Goal: Task Accomplishment & Management: Use online tool/utility

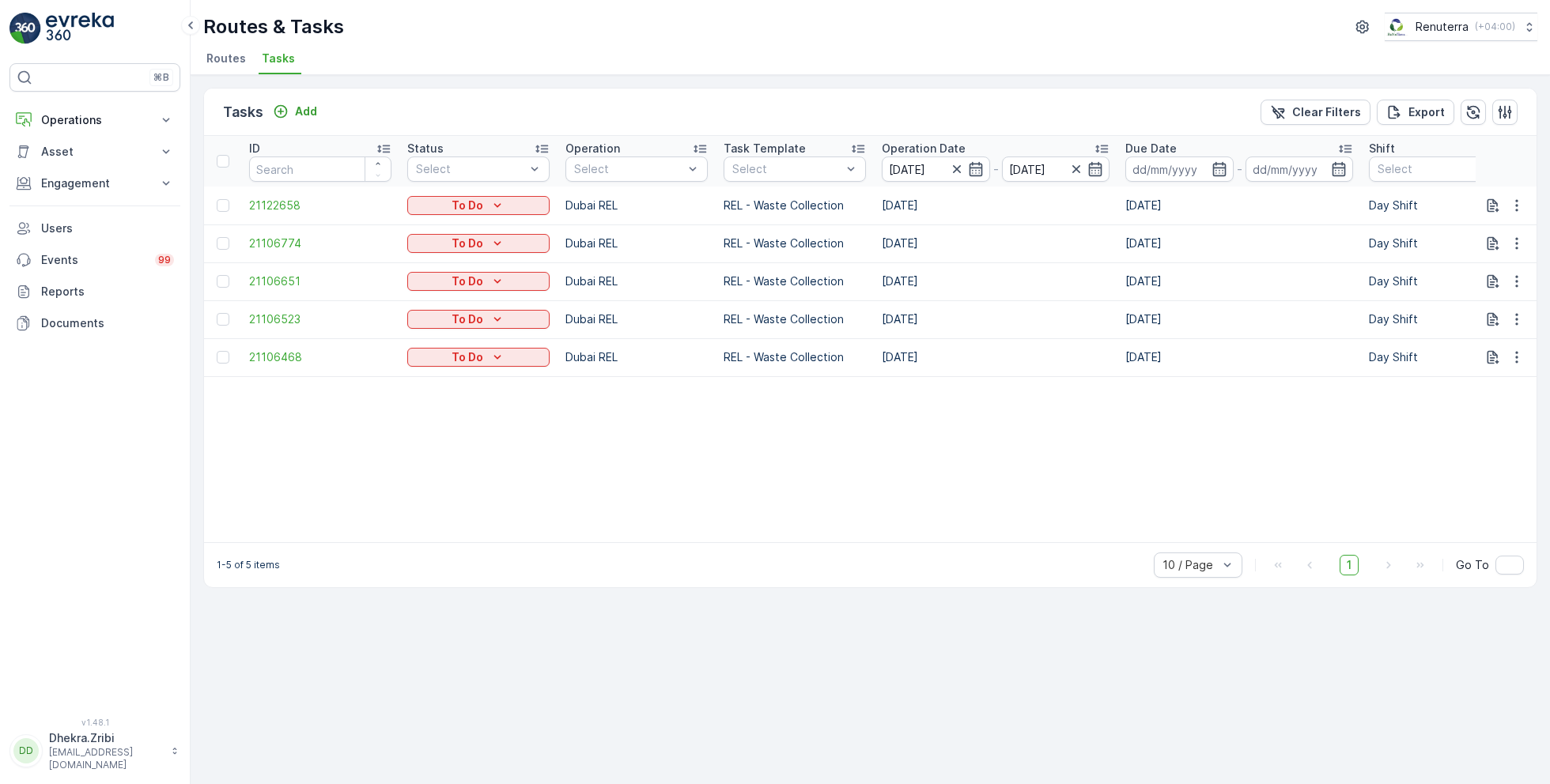
scroll to position [0, 1204]
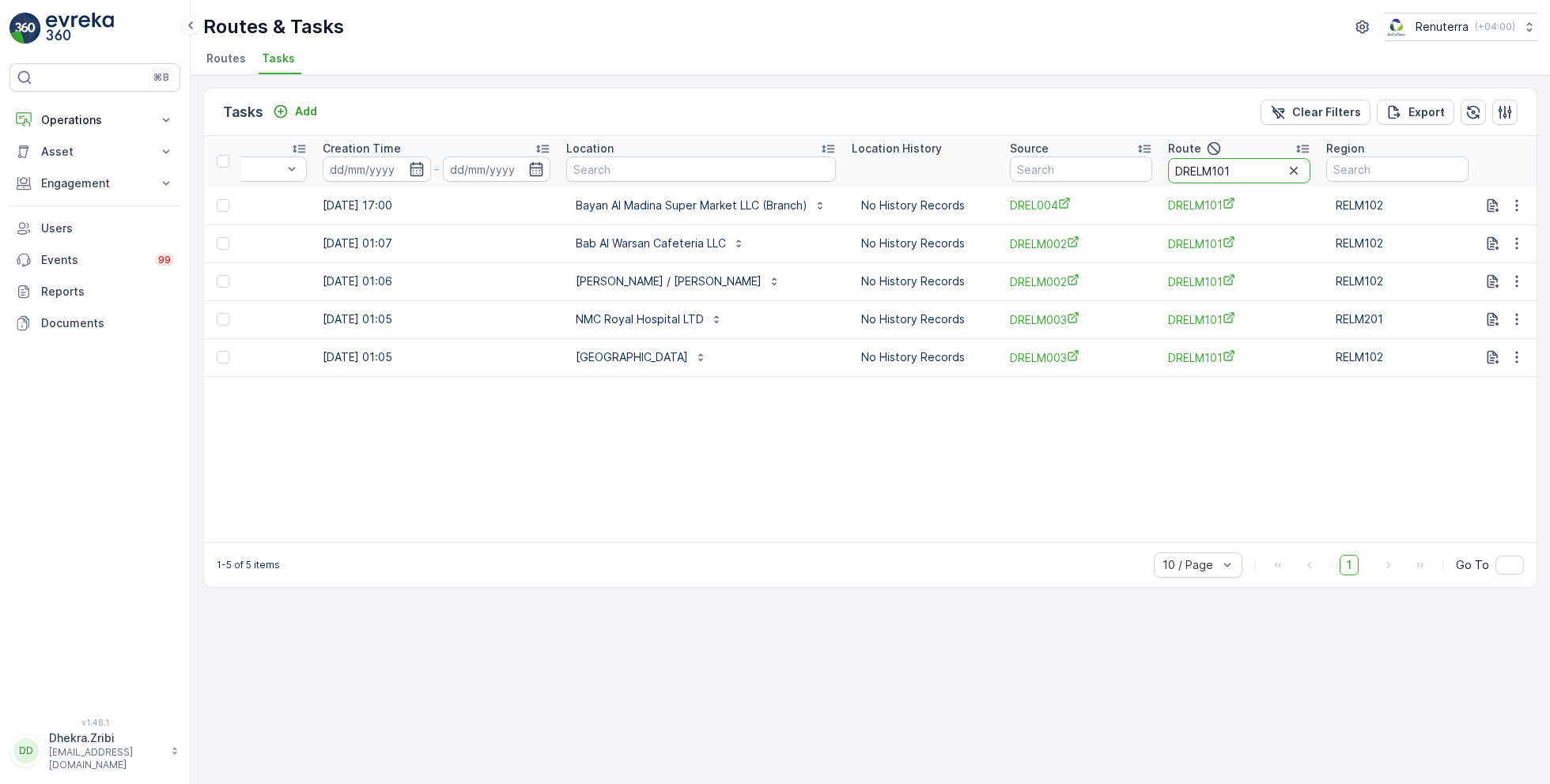
drag, startPoint x: 1250, startPoint y: 177, endPoint x: 1161, endPoint y: 175, distance: 89.0
click at [1161, 175] on th "Route DRELM101" at bounding box center [1239, 162] width 158 height 51
type input "DMED101"
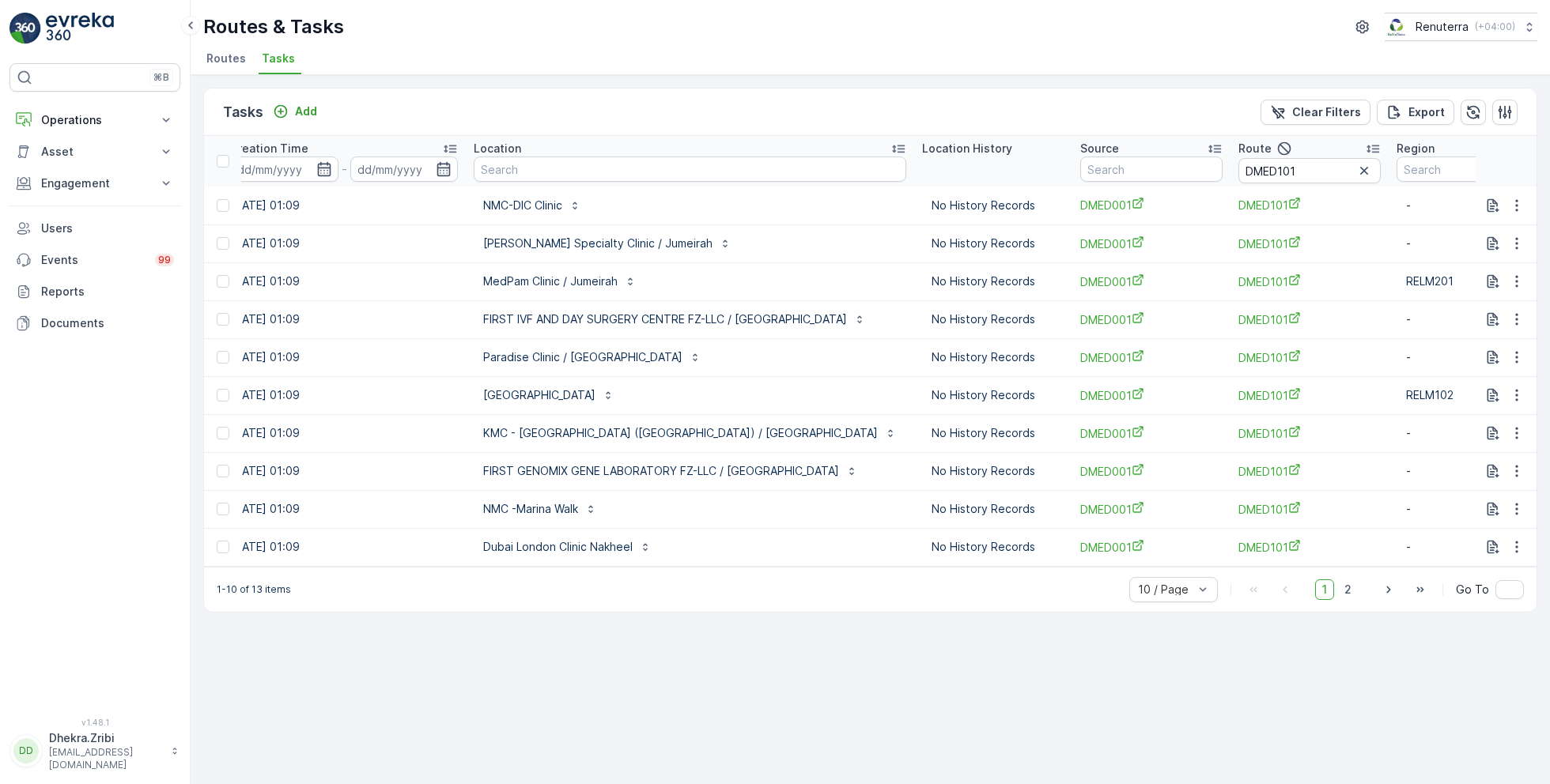
scroll to position [0, 1270]
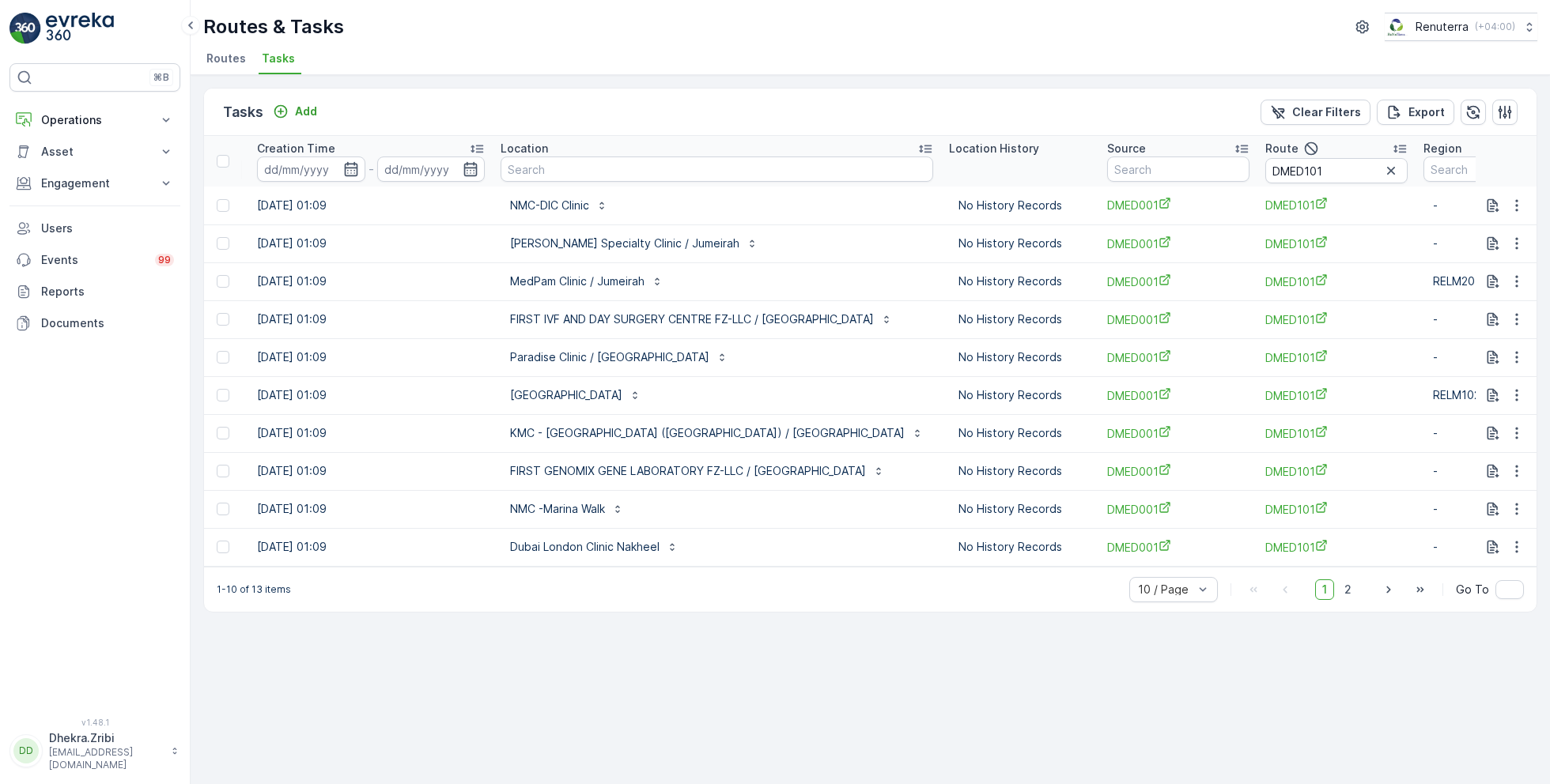
click at [230, 197] on td at bounding box center [222, 206] width 37 height 38
click at [226, 199] on div at bounding box center [223, 206] width 13 height 13
click at [217, 199] on input "checkbox" at bounding box center [217, 199] width 0 height 0
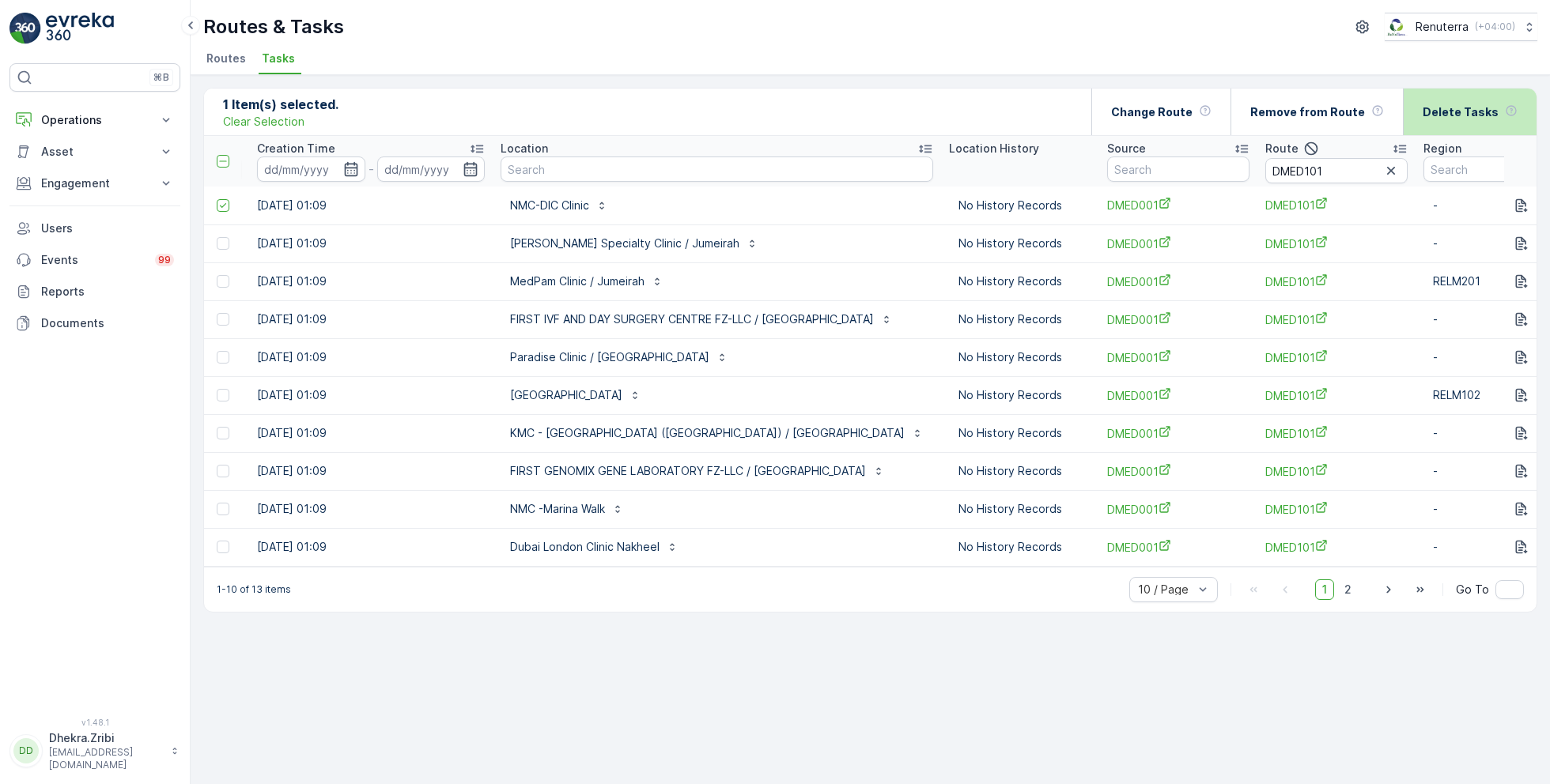
click at [1481, 121] on div "Delete Tasks" at bounding box center [1470, 112] width 95 height 47
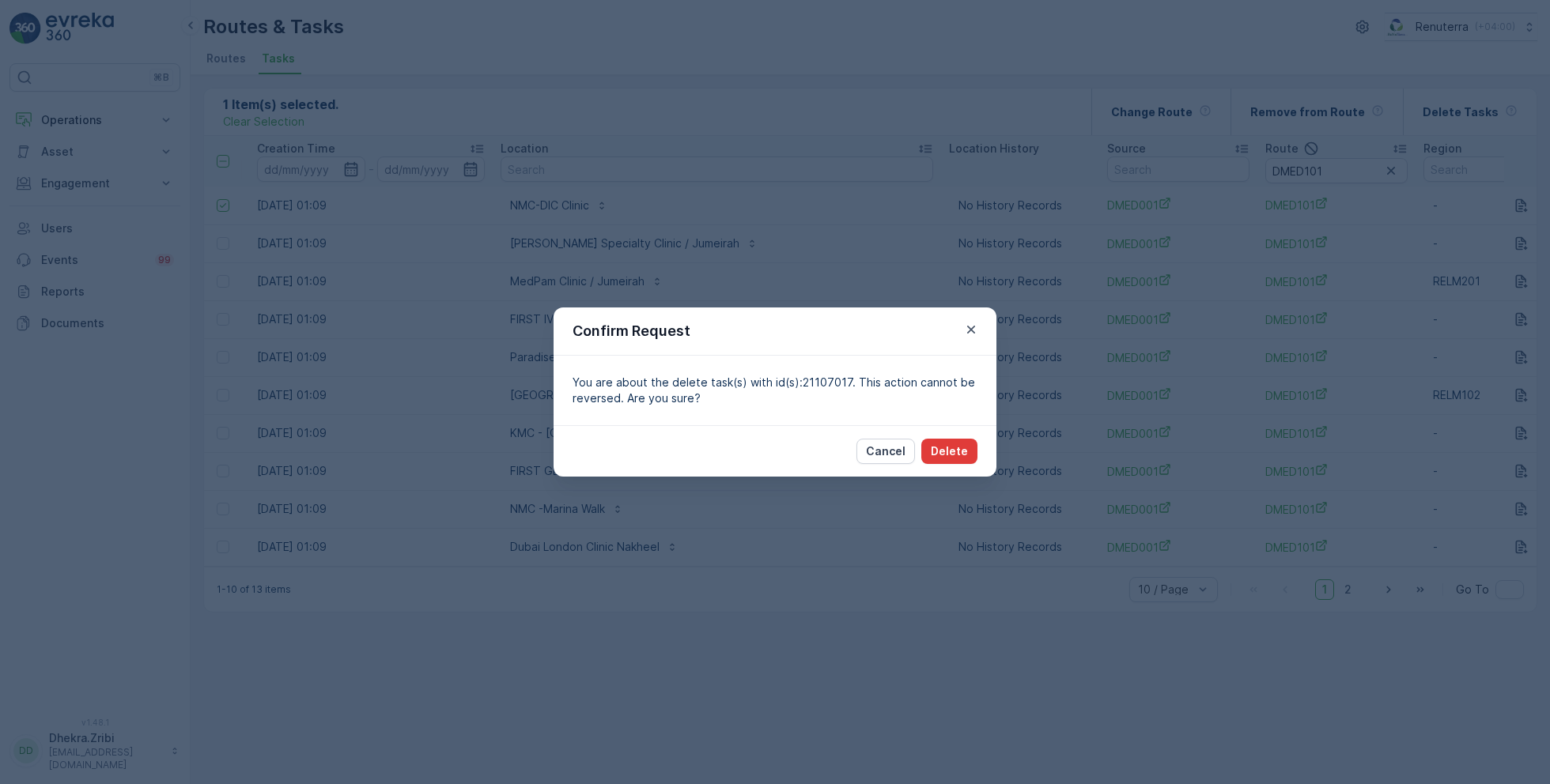
click at [963, 457] on p "Delete" at bounding box center [949, 452] width 37 height 16
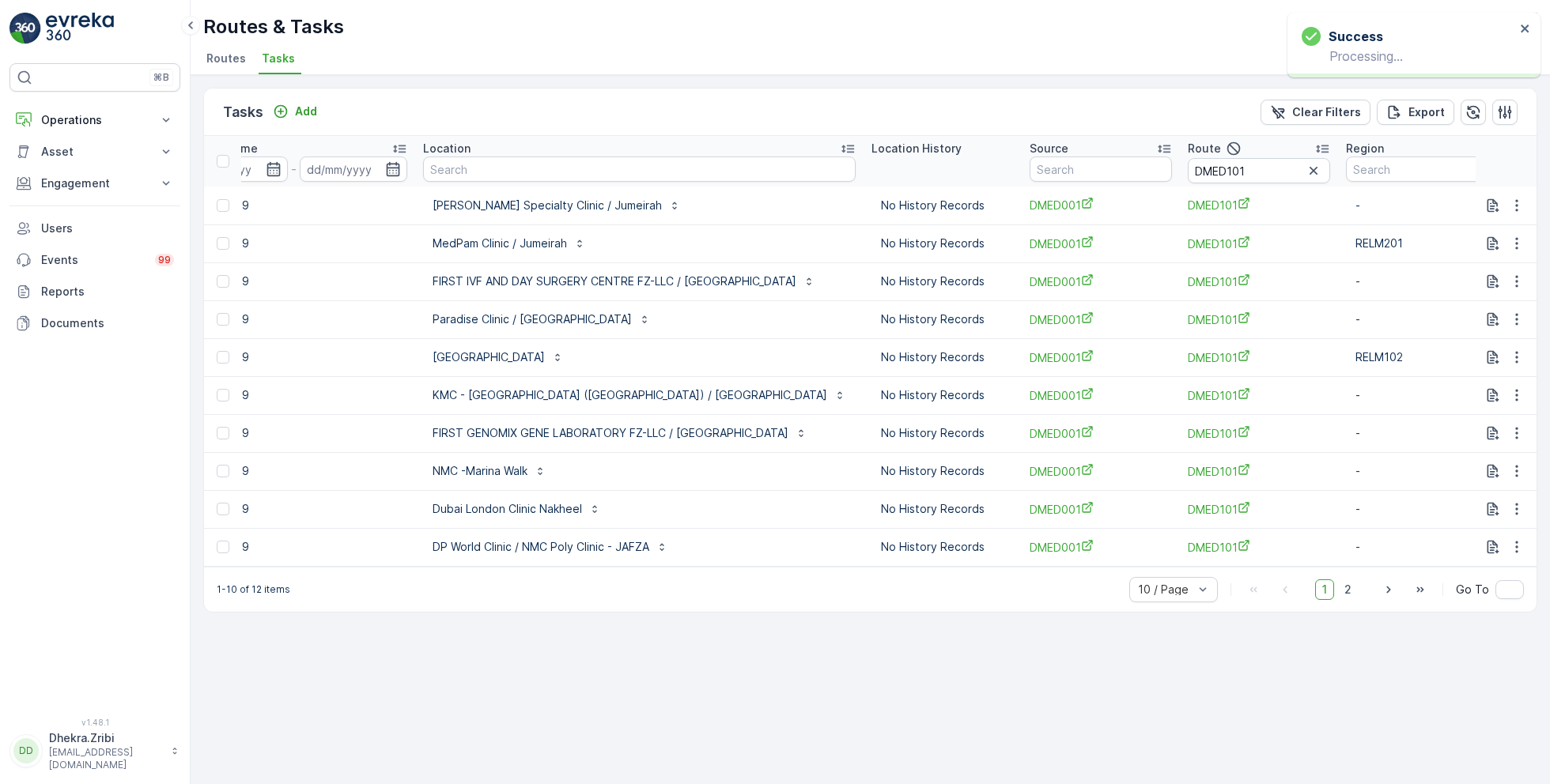
scroll to position [0, 1255]
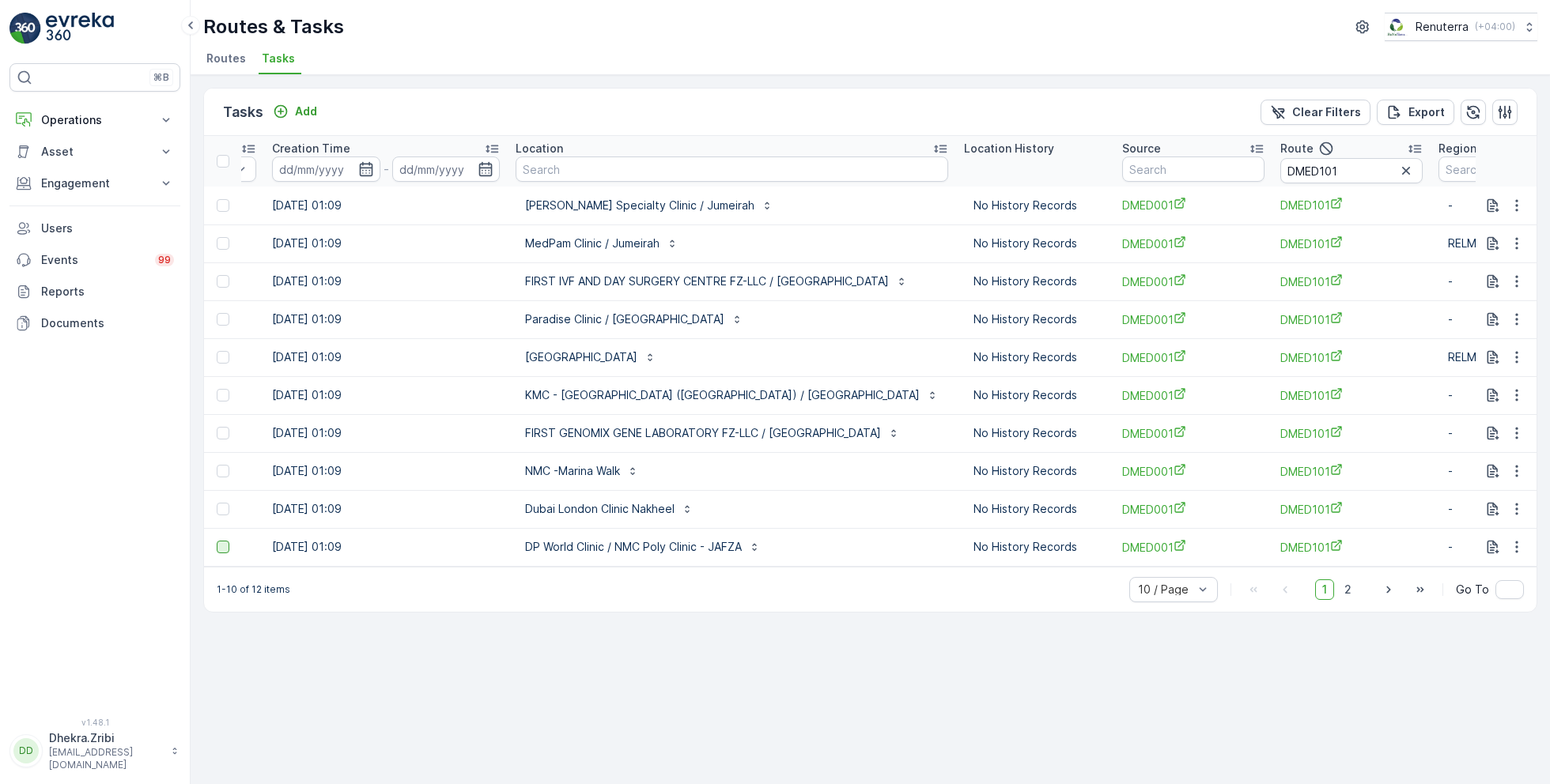
click at [227, 543] on div at bounding box center [223, 547] width 13 height 13
click at [217, 541] on input "checkbox" at bounding box center [217, 541] width 0 height 0
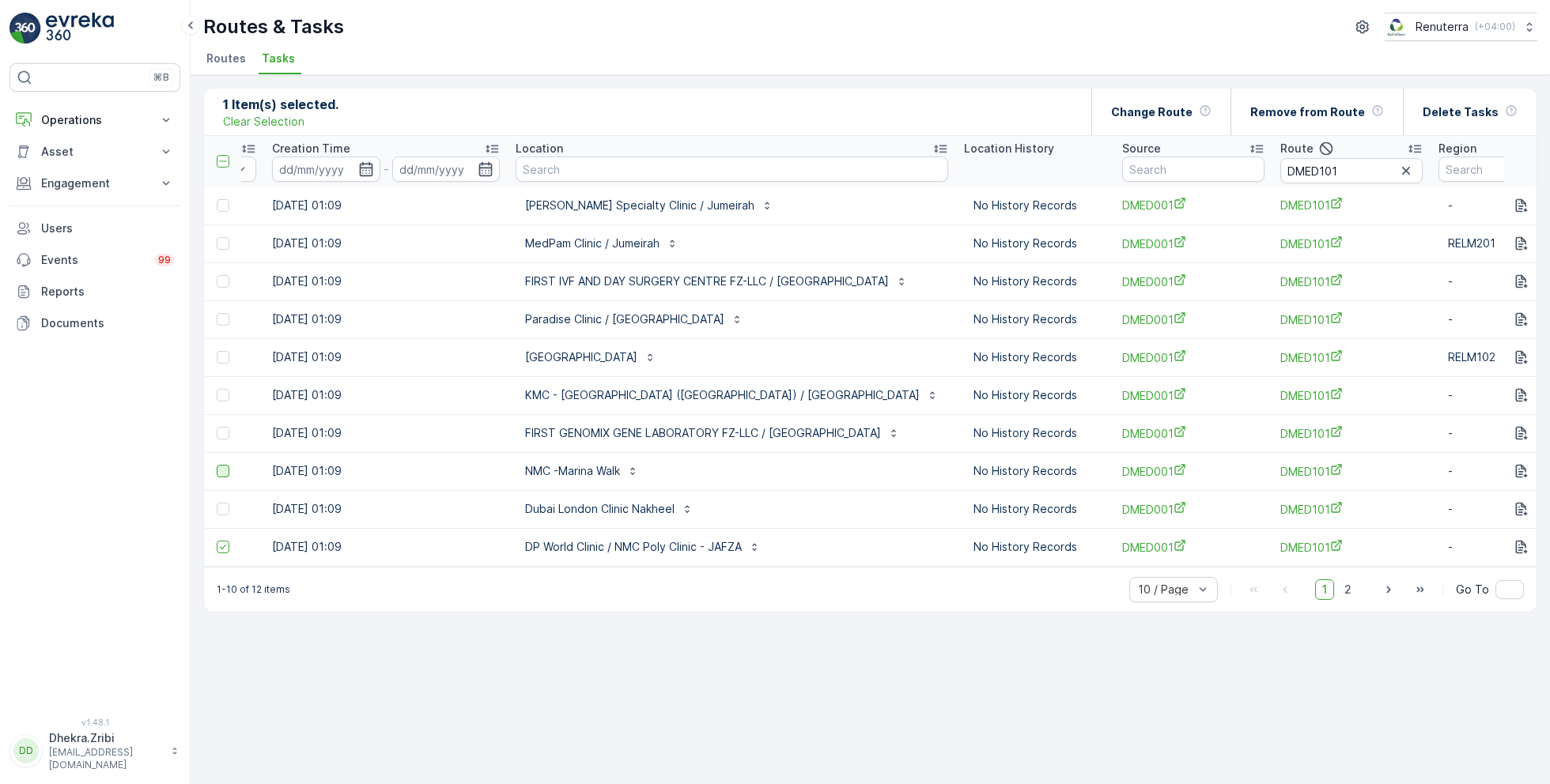
click at [221, 472] on div at bounding box center [223, 471] width 13 height 13
click at [217, 465] on input "checkbox" at bounding box center [217, 465] width 0 height 0
click at [222, 472] on icon at bounding box center [223, 471] width 11 height 11
click at [217, 465] on input "checkbox" at bounding box center [217, 465] width 0 height 0
click at [1455, 100] on div "Delete Tasks" at bounding box center [1470, 112] width 95 height 47
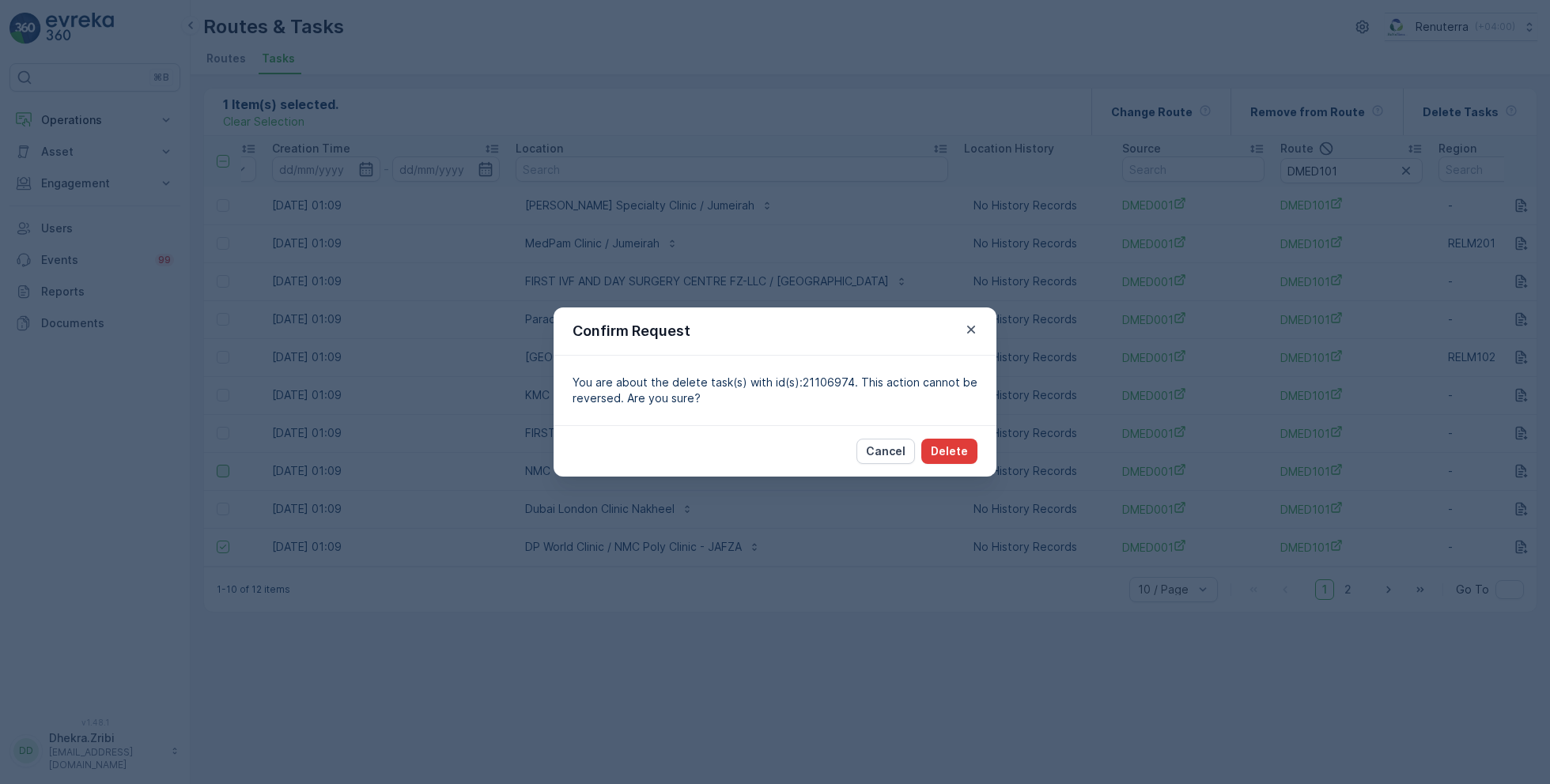
click at [961, 450] on p "Delete" at bounding box center [949, 452] width 37 height 16
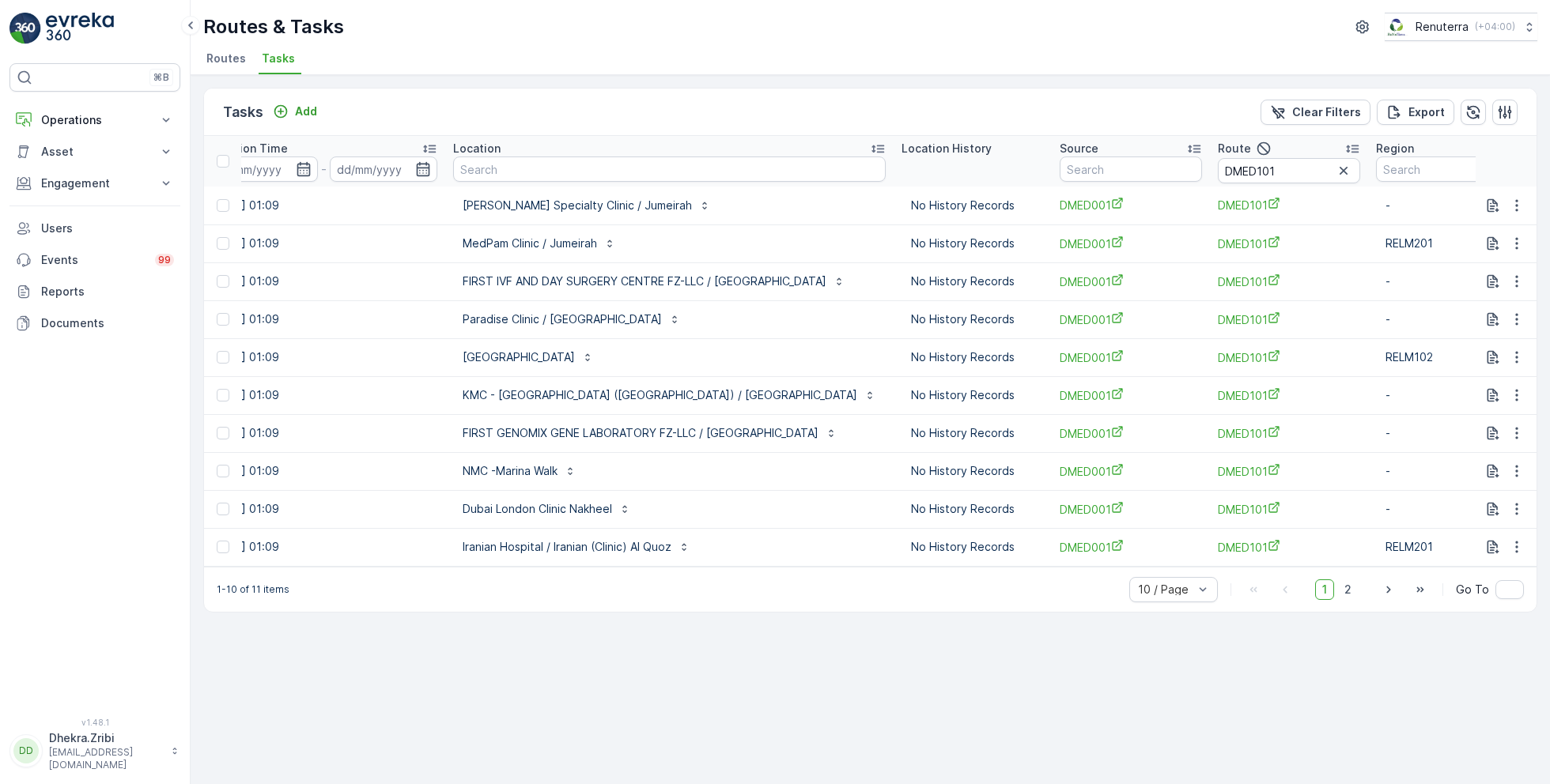
scroll to position [0, 1348]
